Goal: Task Accomplishment & Management: Use online tool/utility

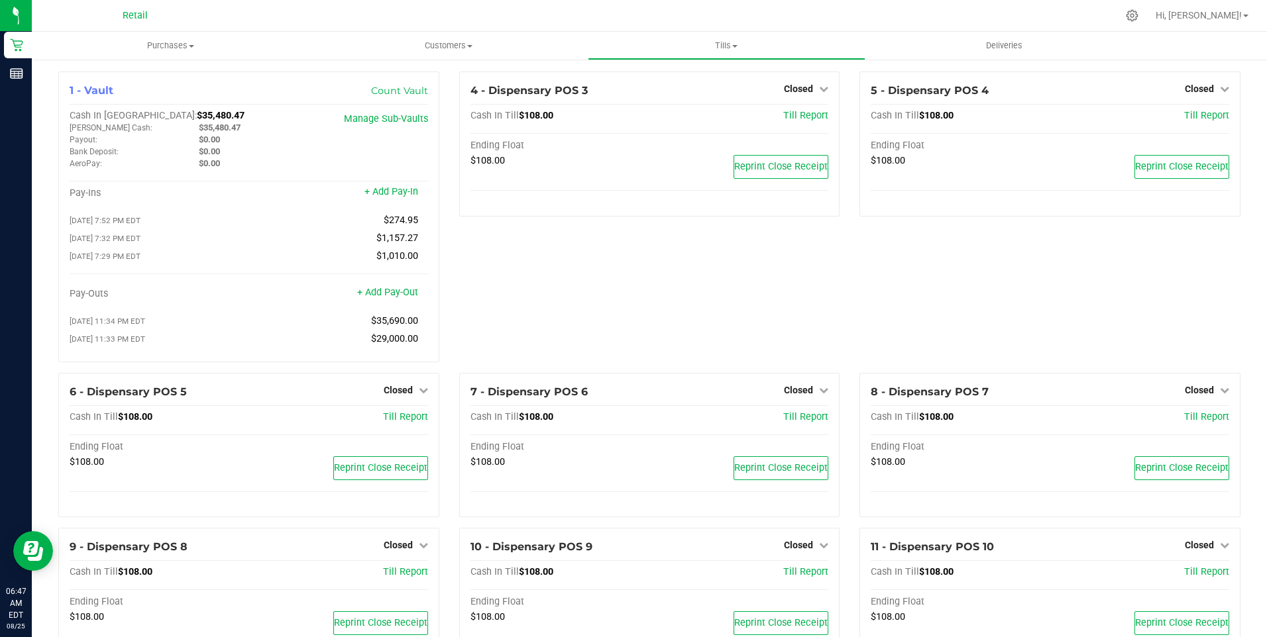
scroll to position [106, 0]
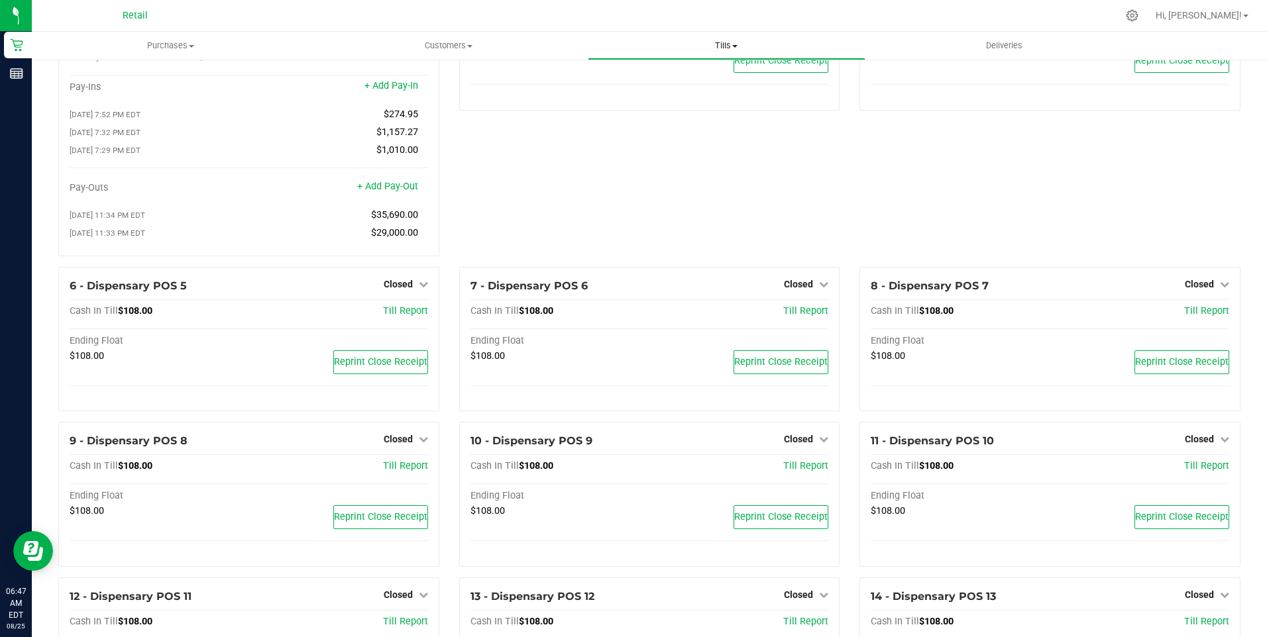
click at [738, 48] on span "Tills" at bounding box center [726, 46] width 276 height 12
click at [636, 79] on span "Manage tills" at bounding box center [632, 79] width 89 height 11
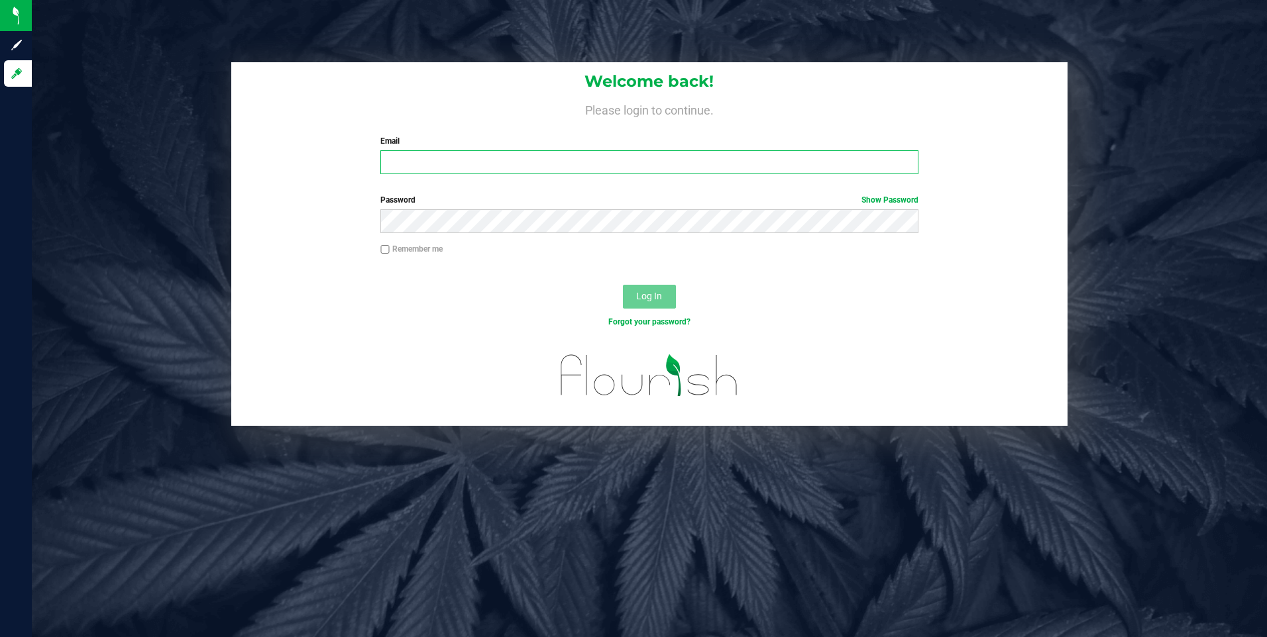
type input "[EMAIL_ADDRESS][DOMAIN_NAME]"
click at [657, 297] on span "Log In" at bounding box center [649, 296] width 26 height 11
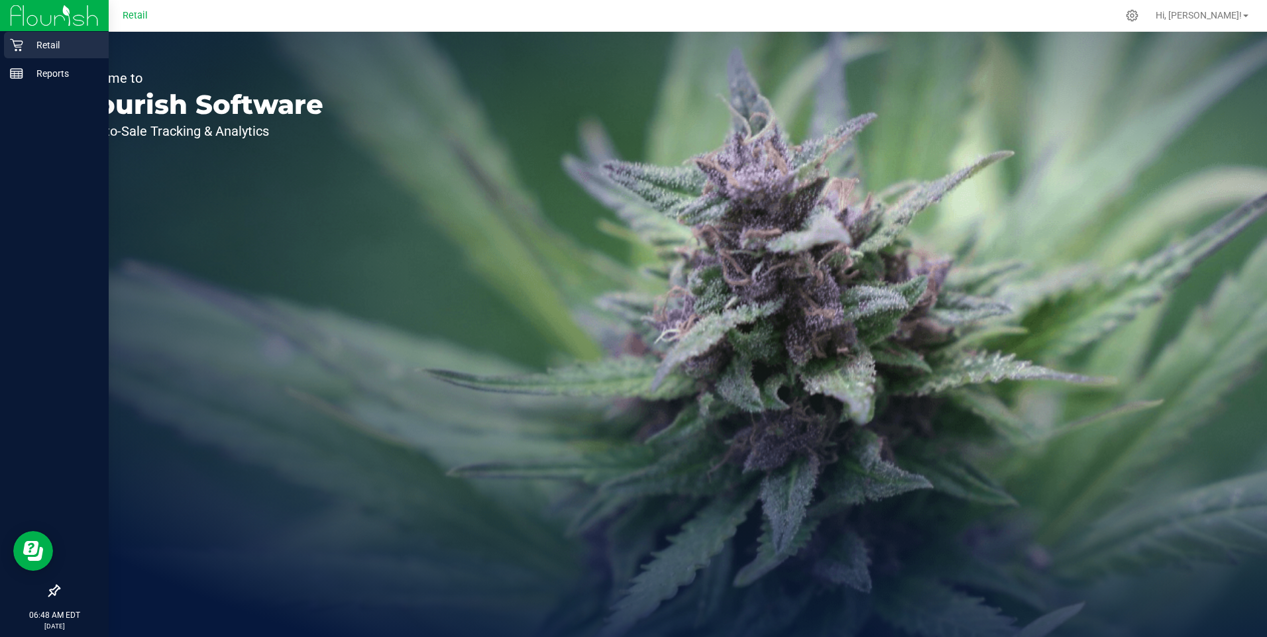
click at [39, 39] on p "Retail" at bounding box center [63, 45] width 80 height 16
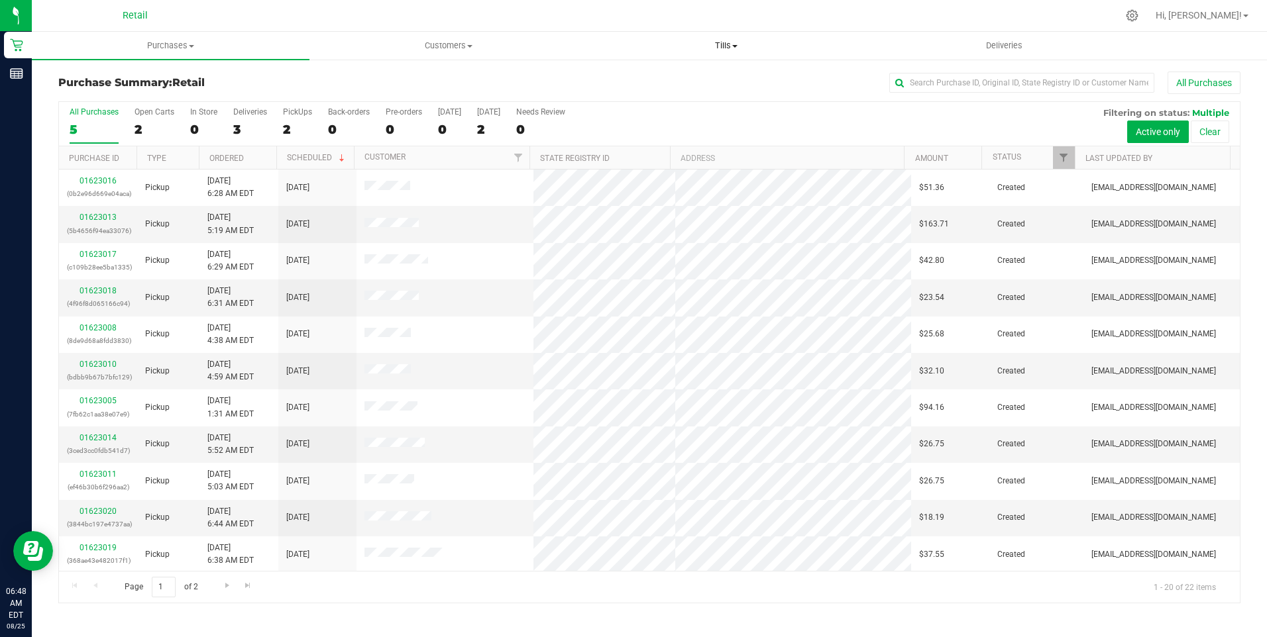
click at [717, 42] on span "Tills" at bounding box center [726, 46] width 276 height 12
click at [657, 77] on span "Manage tills" at bounding box center [632, 79] width 89 height 11
